Goal: Browse casually: Explore the website without a specific task or goal

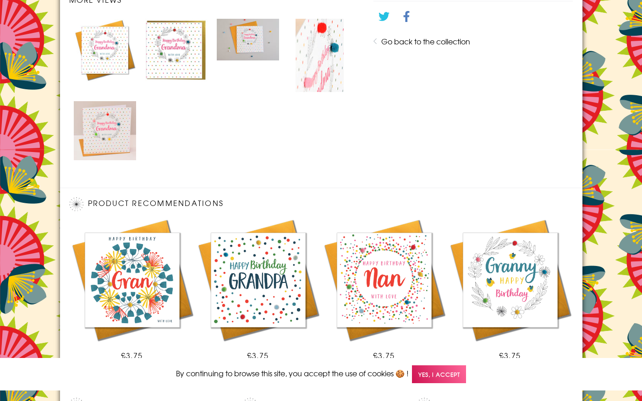
scroll to position [623, 0]
